Goal: Transaction & Acquisition: Purchase product/service

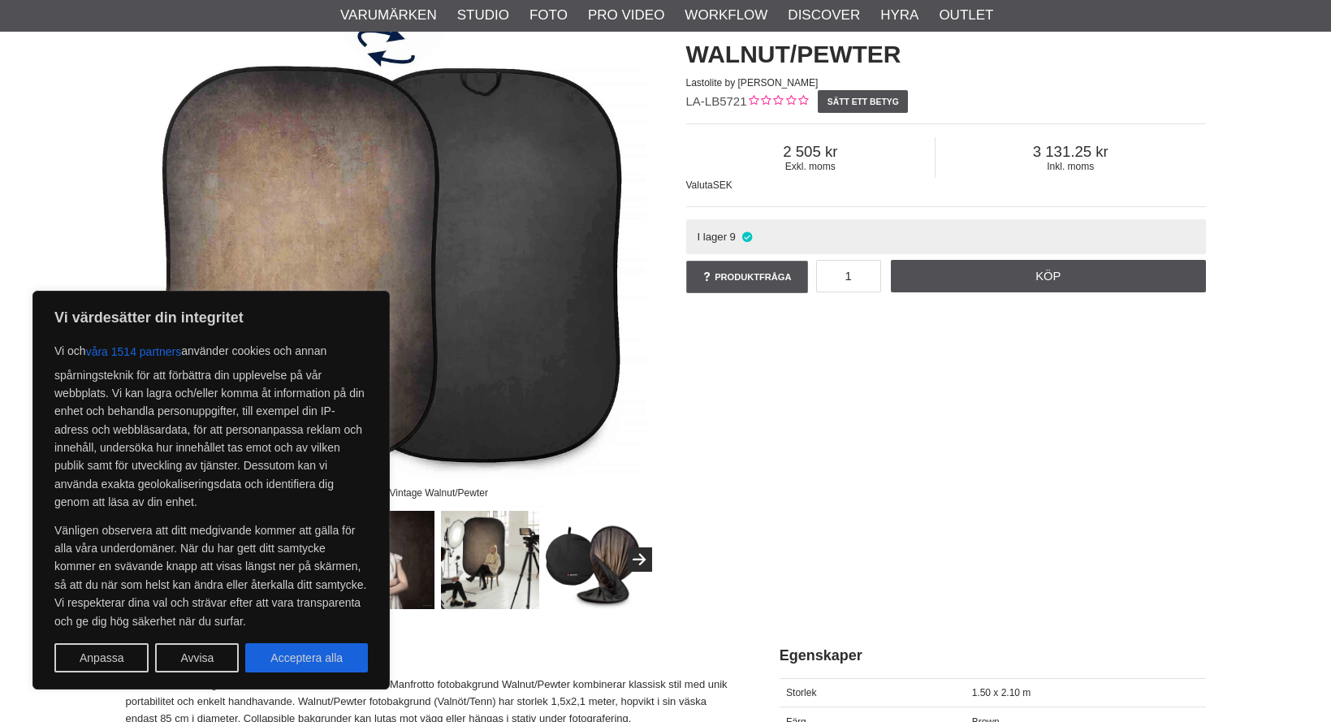
scroll to position [175, 0]
click at [197, 659] on button "Avvisa" at bounding box center [197, 657] width 84 height 29
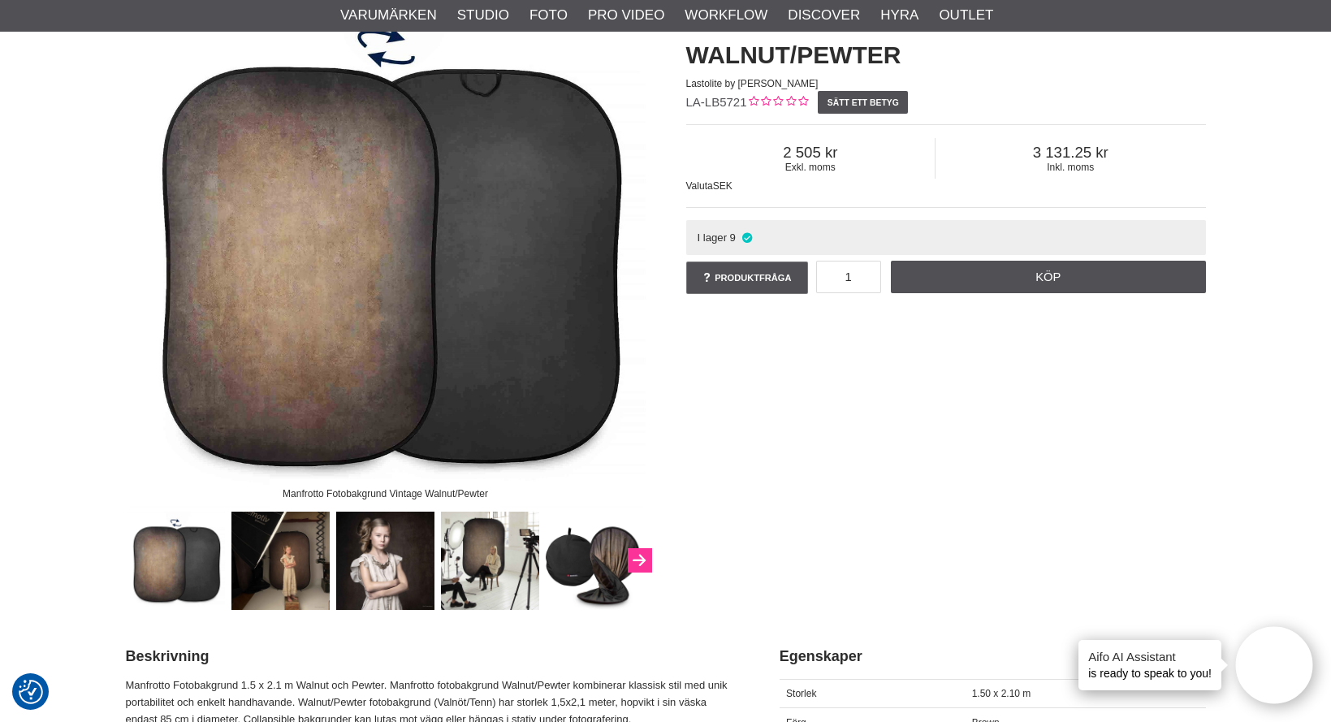
click at [642, 555] on button "Next" at bounding box center [640, 560] width 24 height 24
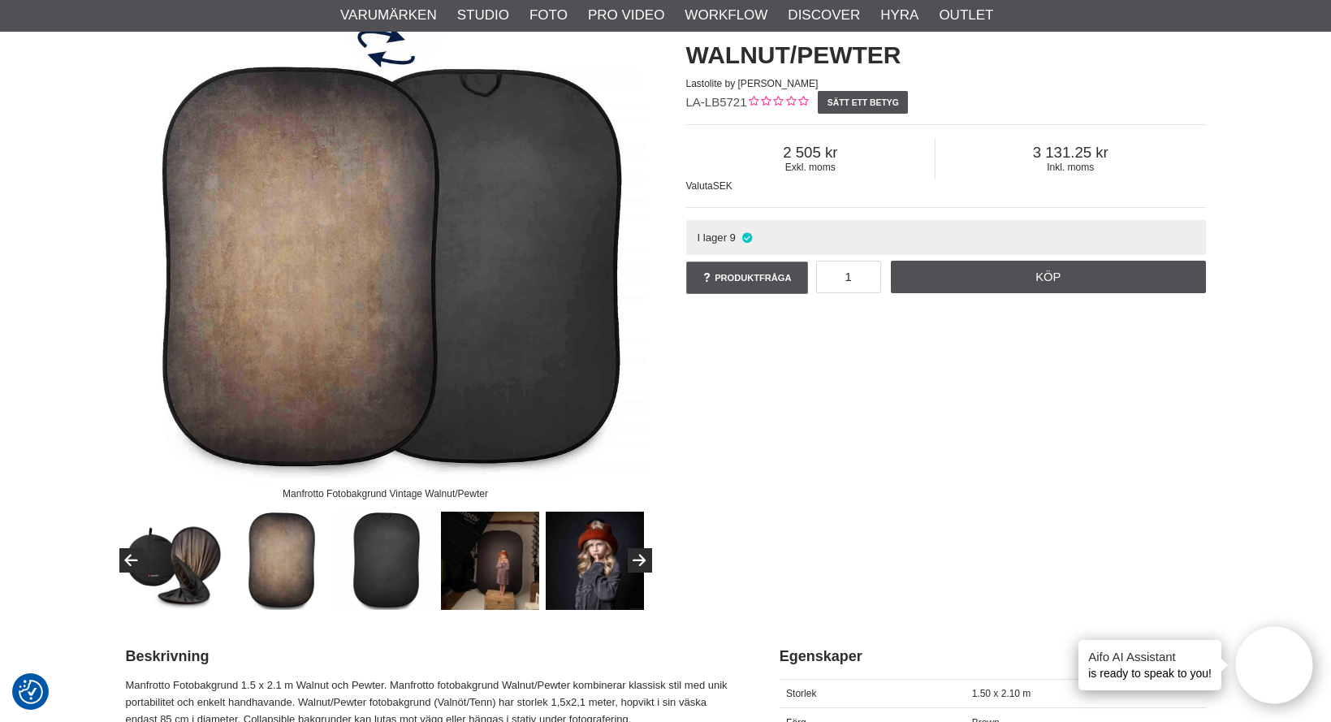
click at [285, 566] on img at bounding box center [280, 561] width 98 height 98
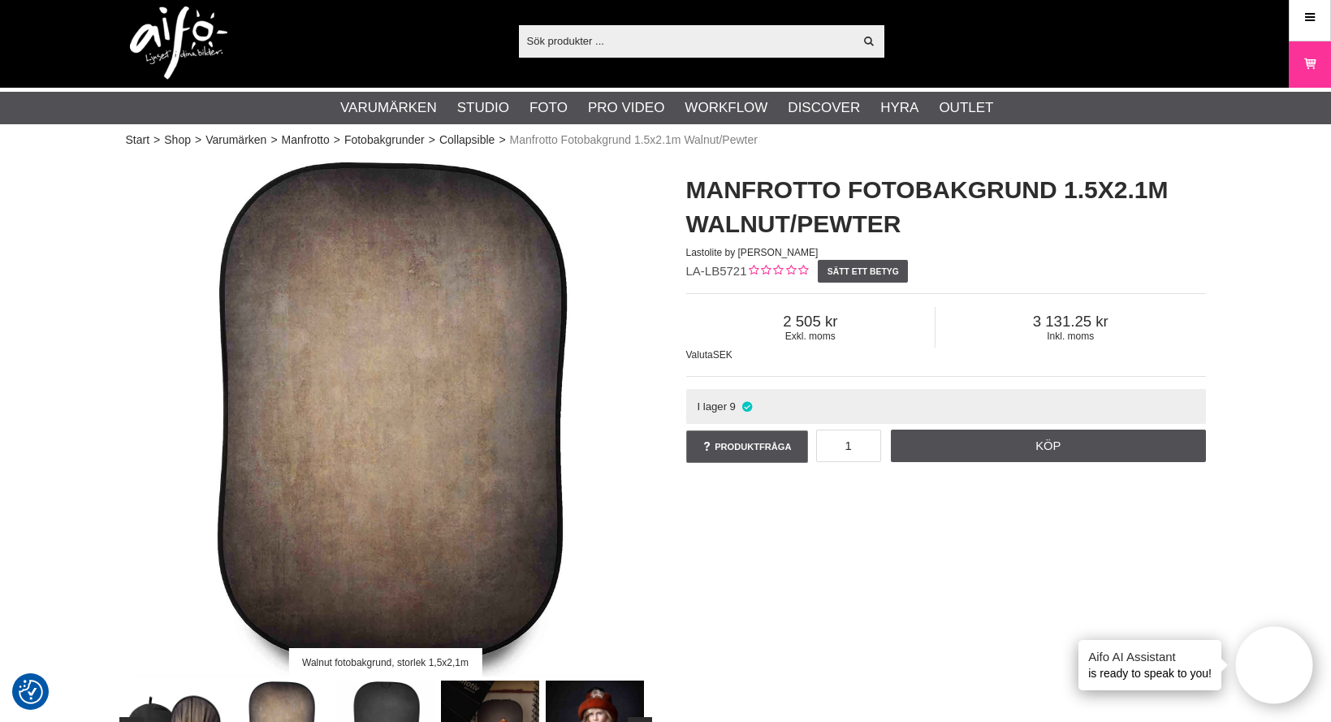
scroll to position [0, 0]
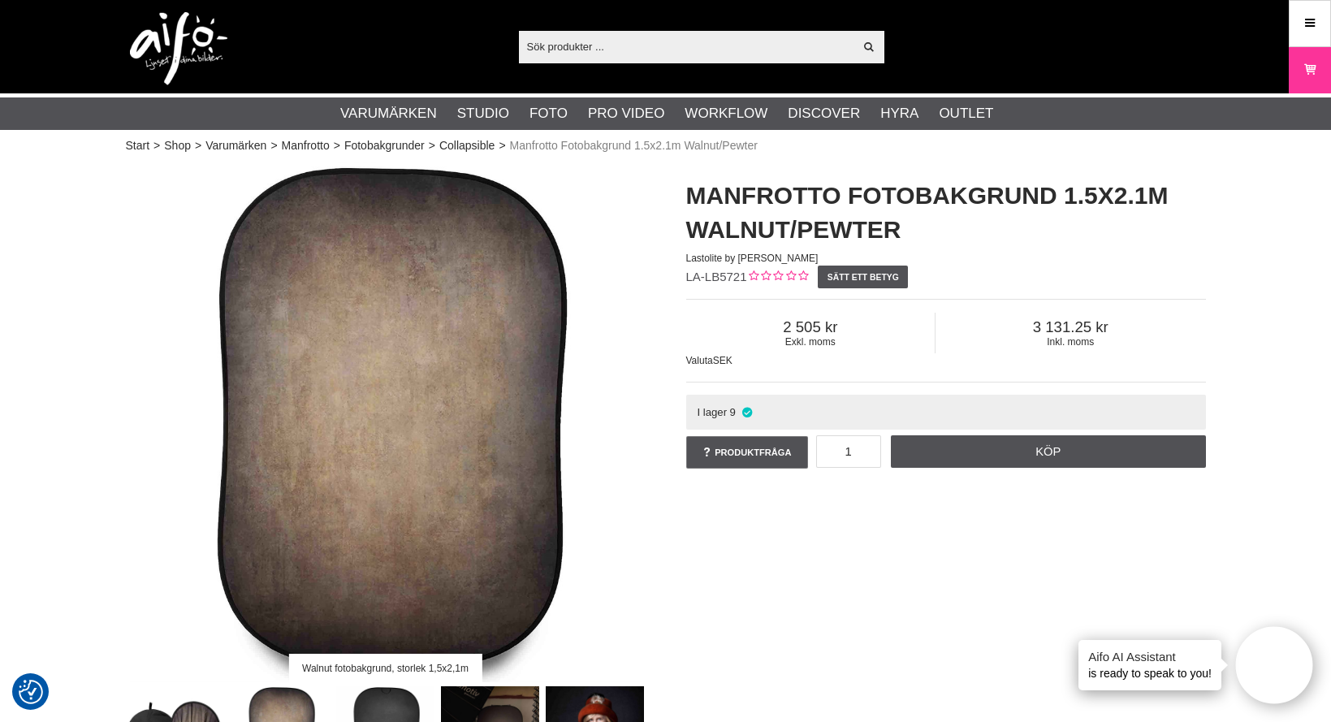
click at [466, 143] on link "Collapsible" at bounding box center [466, 145] width 55 height 17
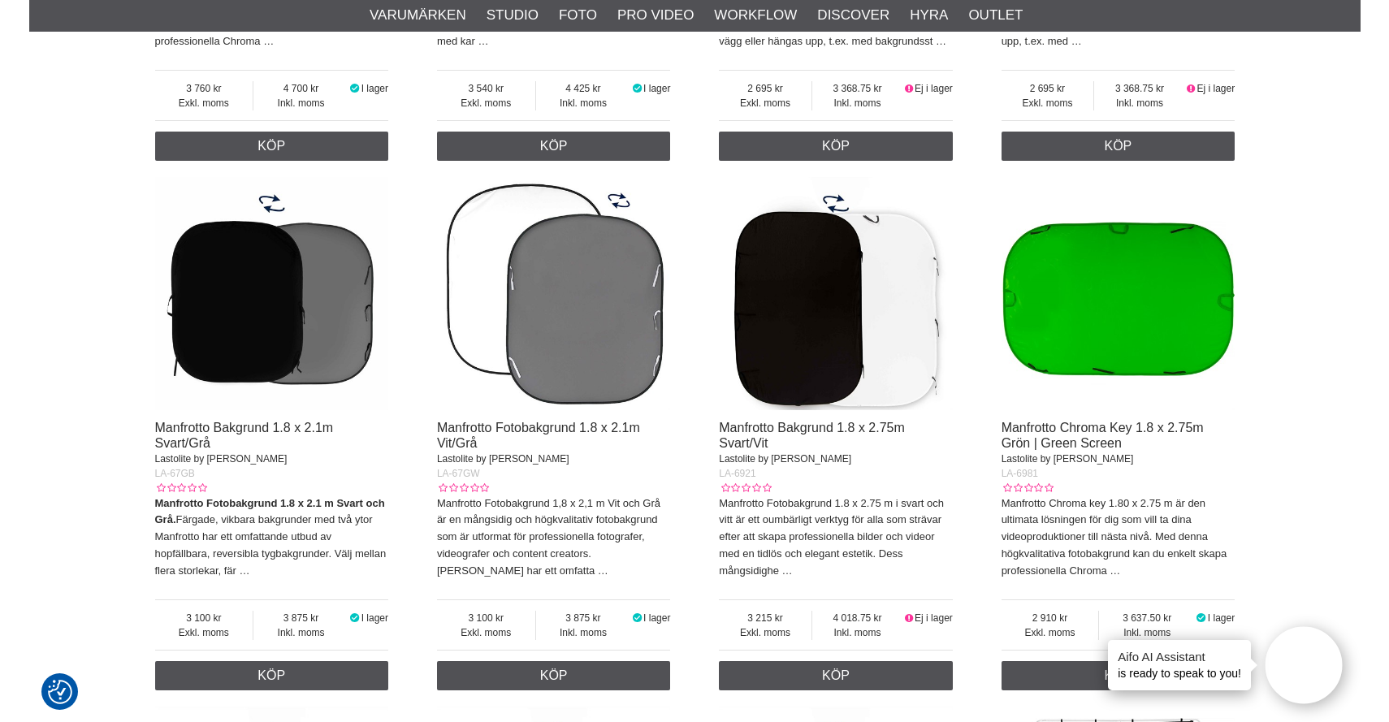
scroll to position [3150, 0]
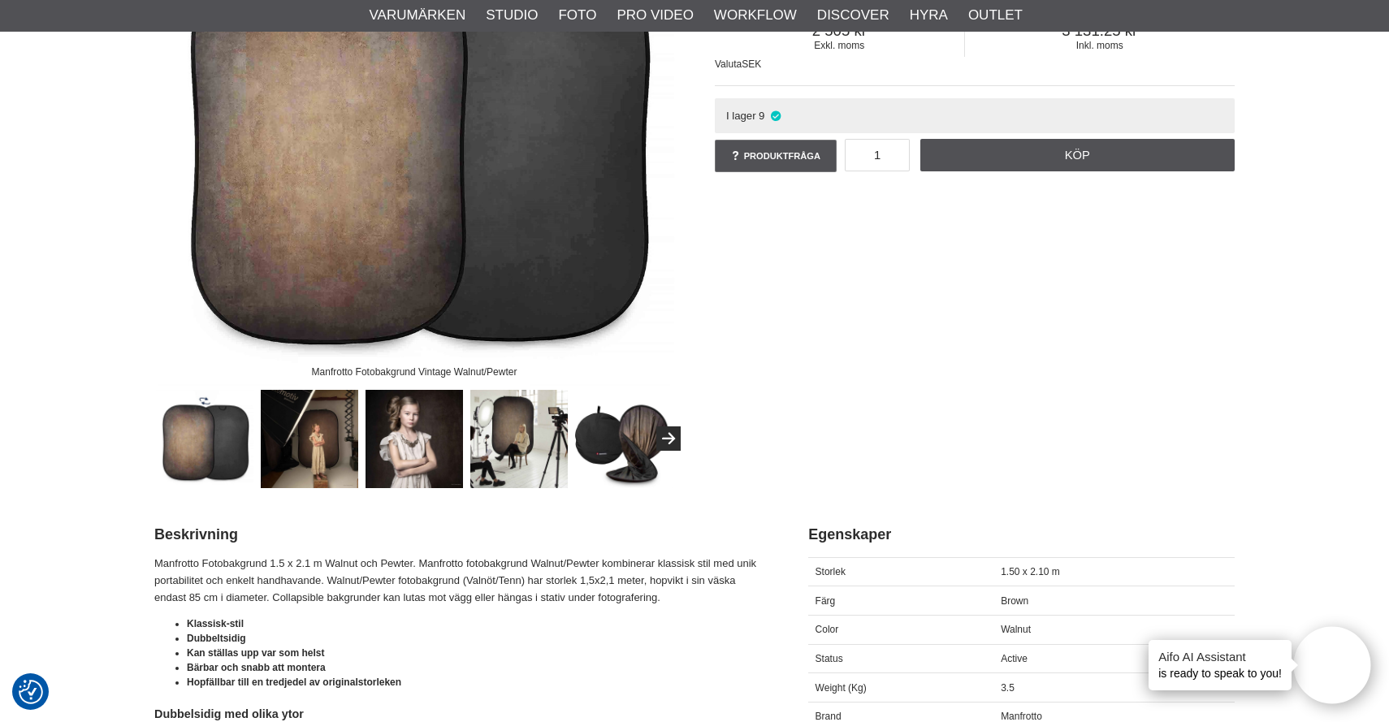
scroll to position [299, 0]
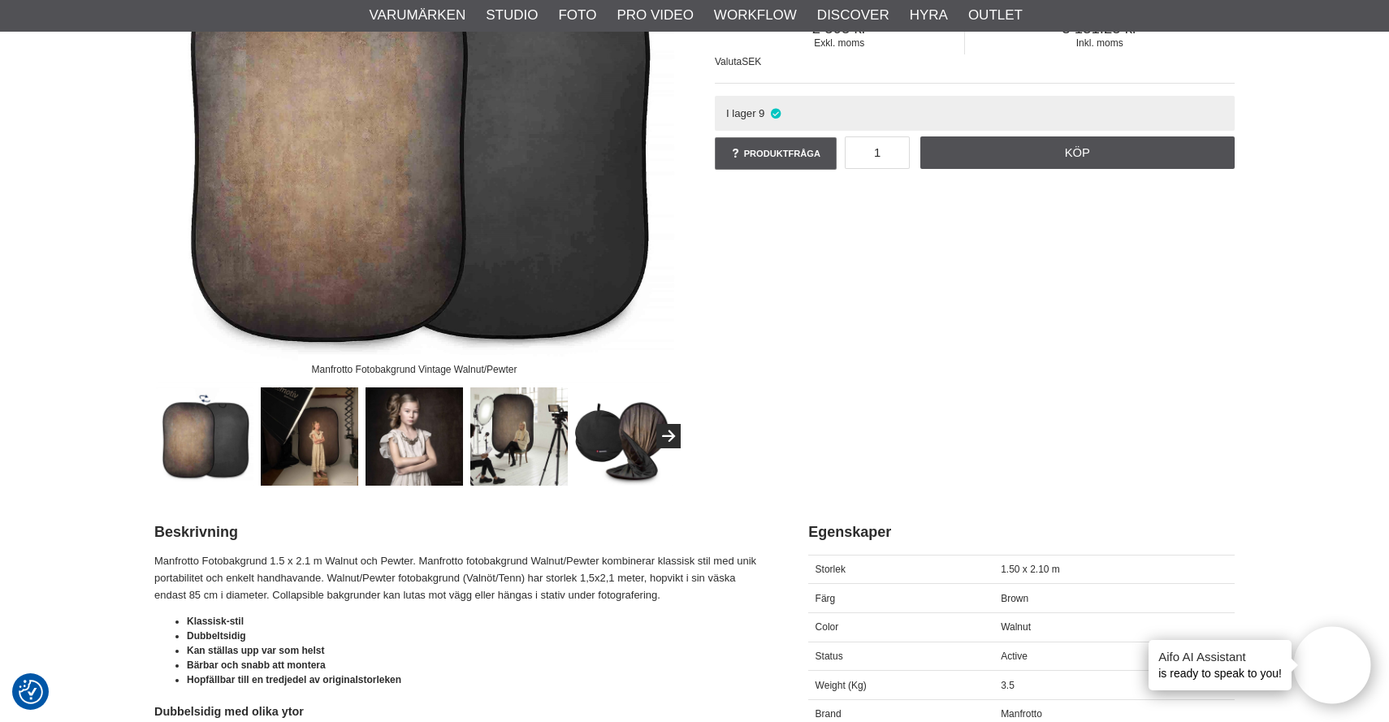
click at [508, 423] on img at bounding box center [519, 436] width 98 height 98
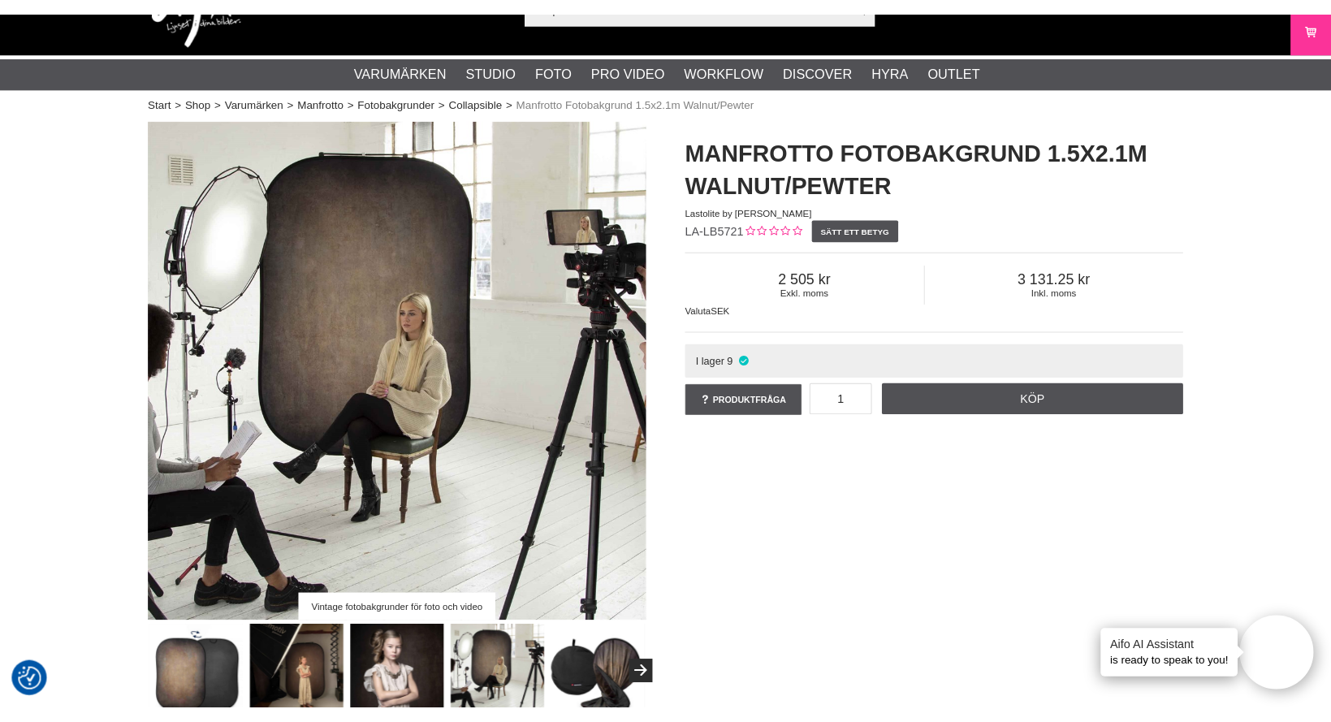
scroll to position [49, 0]
